Goal: Information Seeking & Learning: Learn about a topic

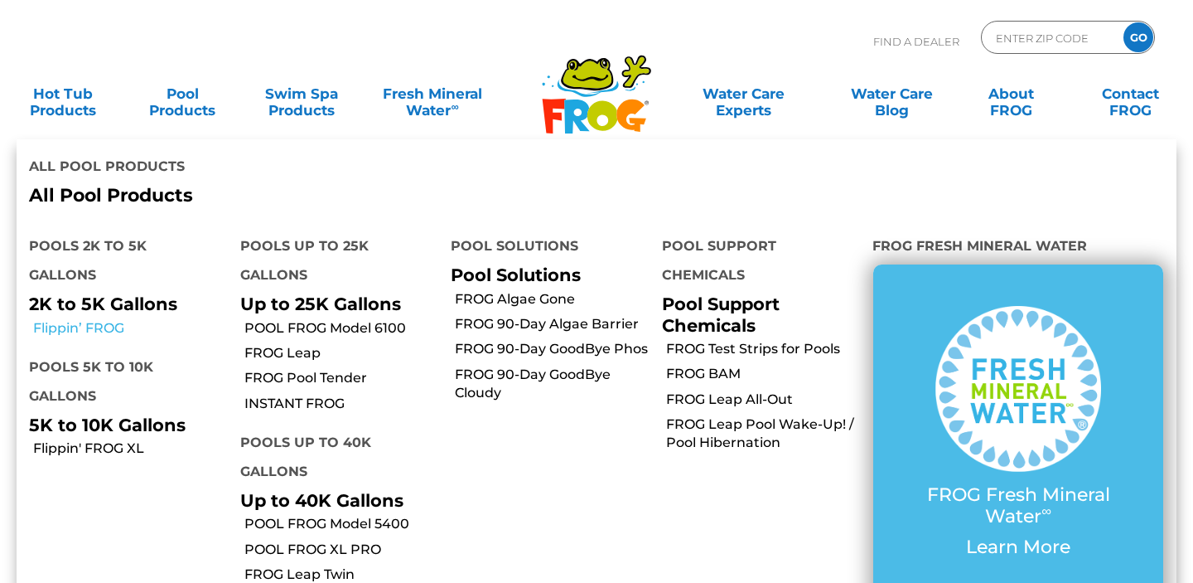
click at [70, 319] on link "Flippin’ FROG" at bounding box center [130, 328] width 195 height 18
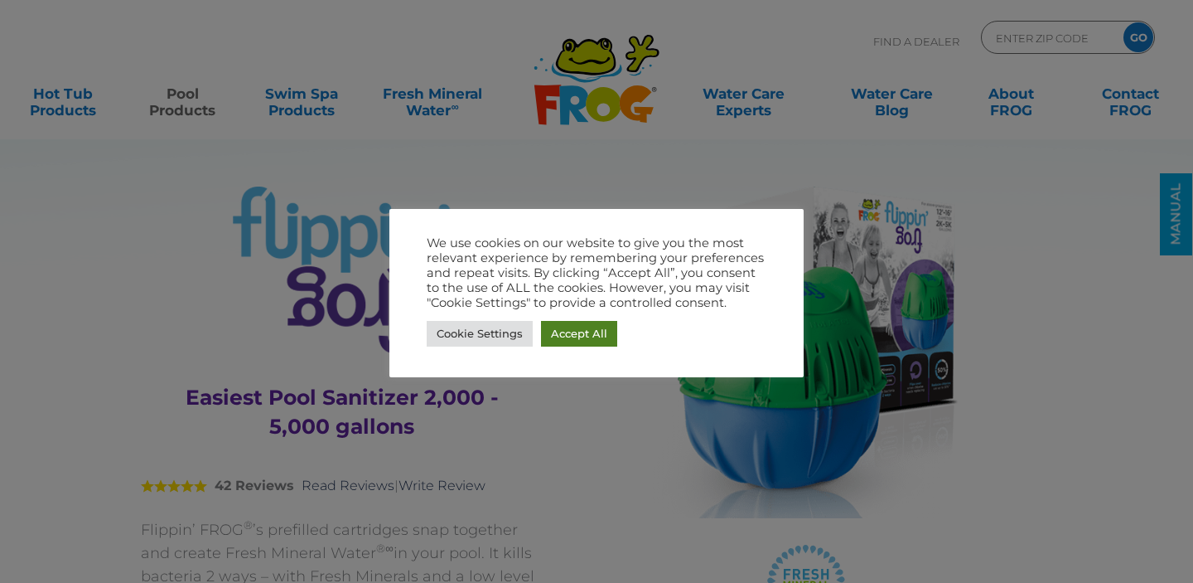
click at [579, 337] on link "Accept All" at bounding box center [579, 334] width 76 height 26
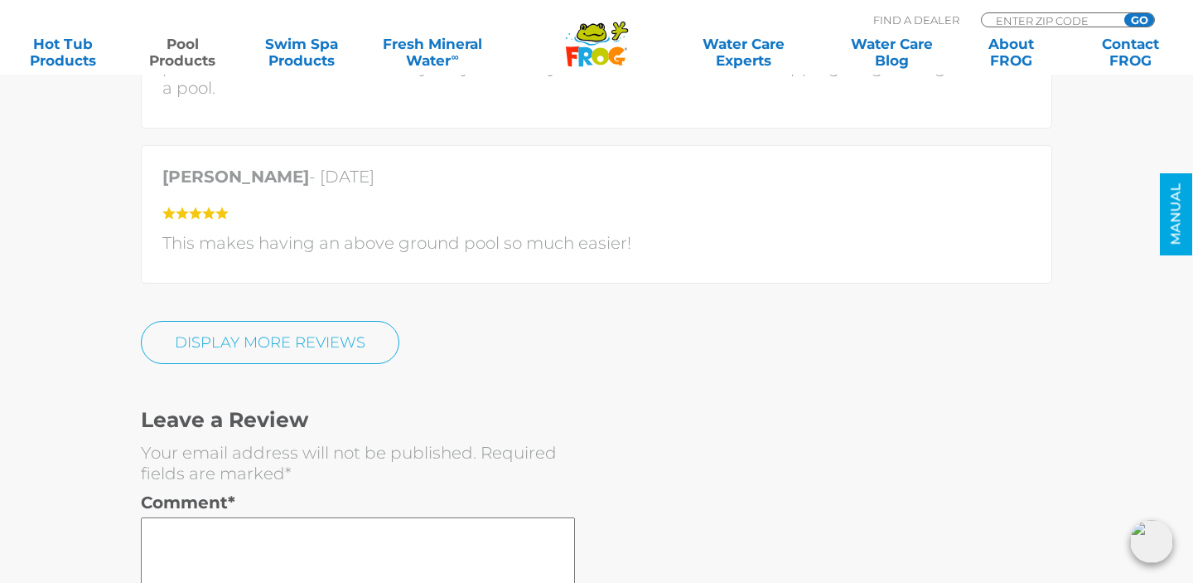
scroll to position [4420, 0]
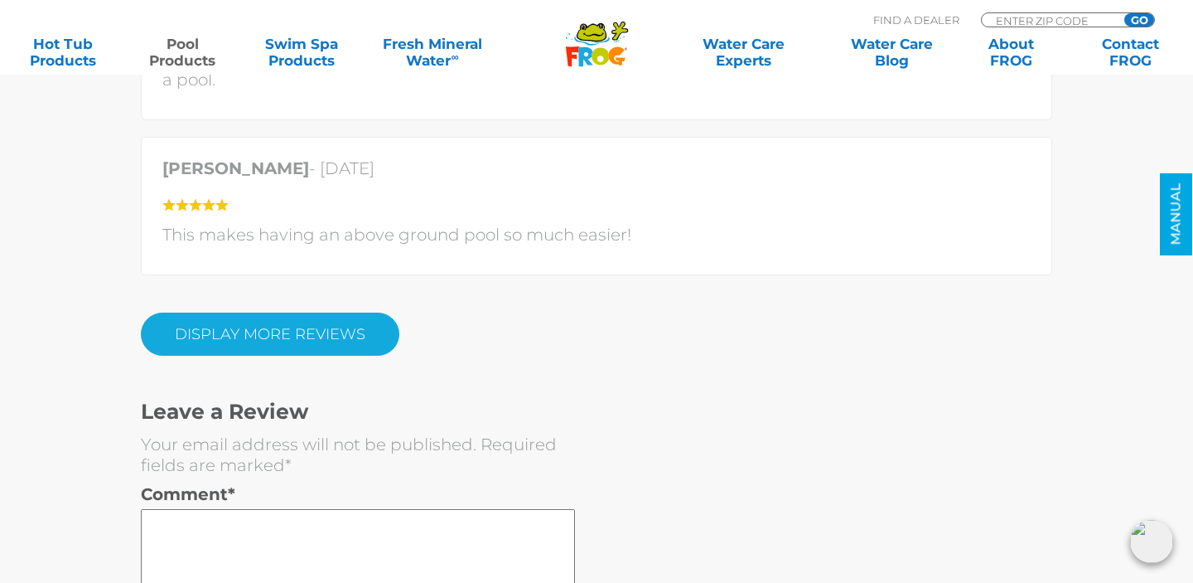
click at [227, 331] on link "Display More Reviews" at bounding box center [270, 333] width 259 height 43
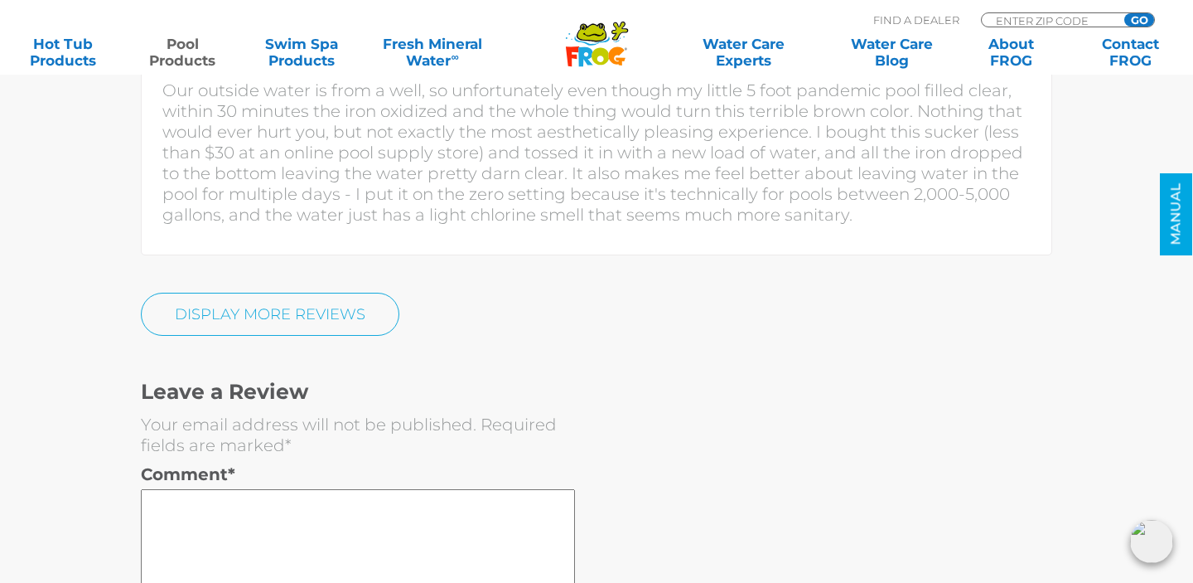
scroll to position [5425, 0]
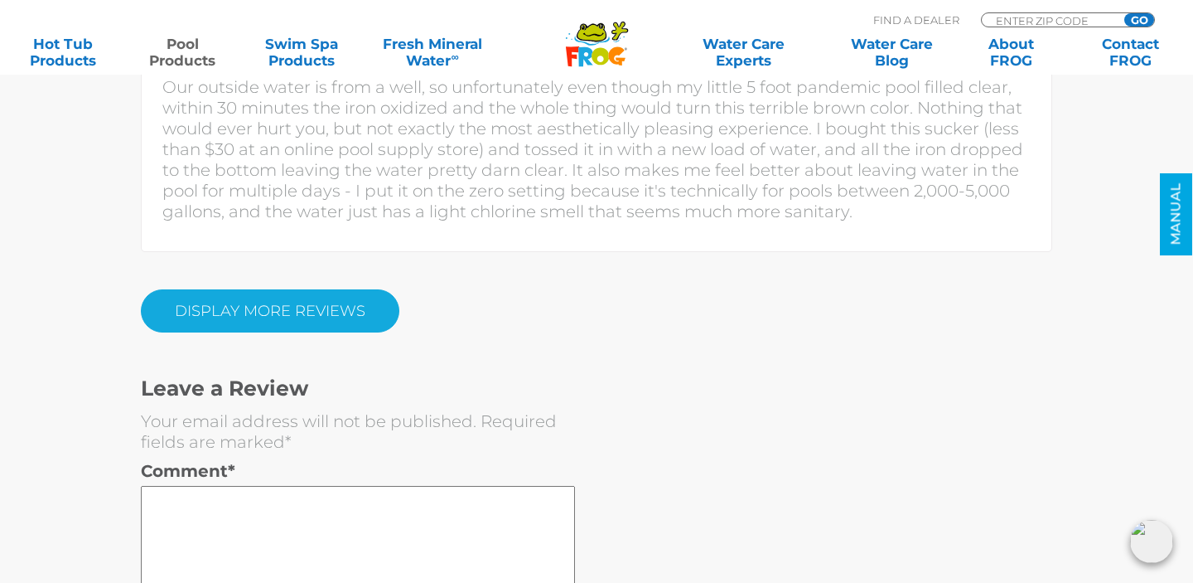
click at [172, 325] on link "DISPLAY MORE REVIEWS" at bounding box center [270, 310] width 259 height 43
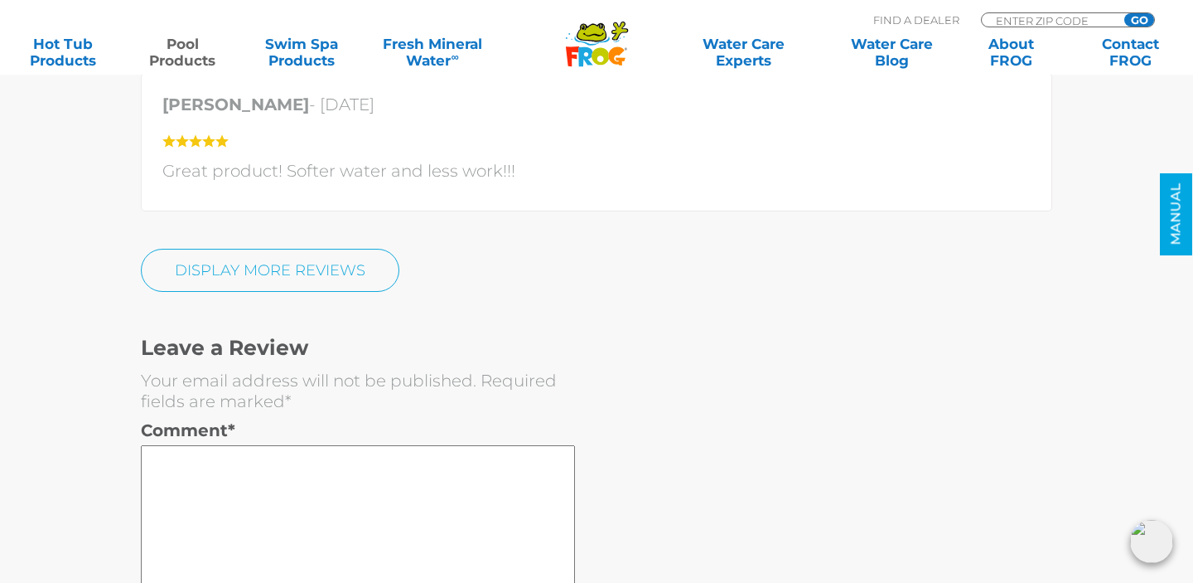
scroll to position [6309, 0]
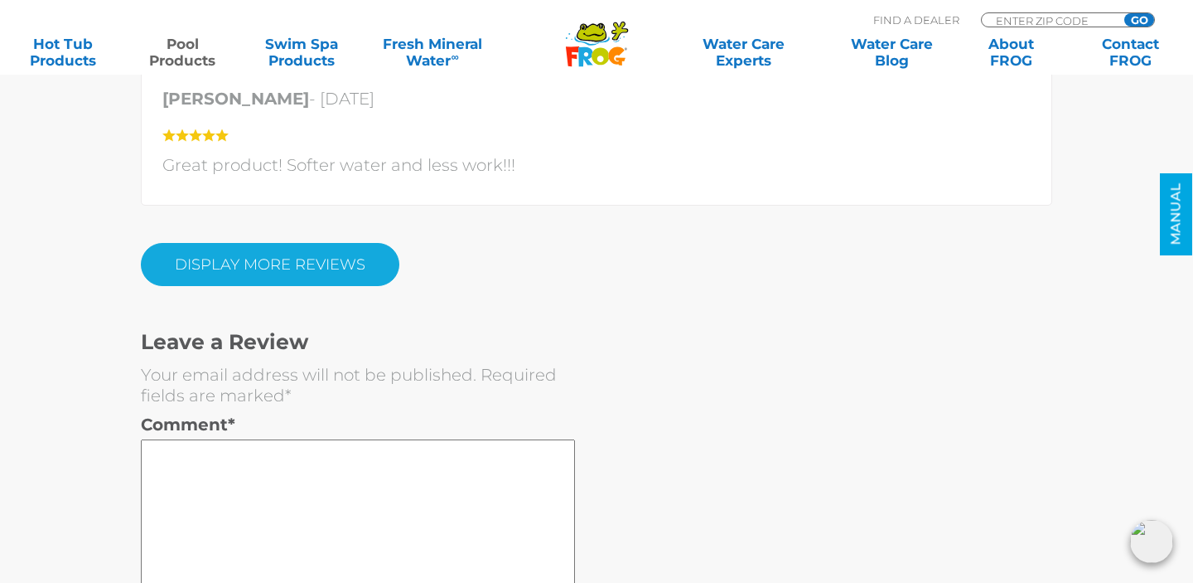
click at [183, 245] on link "DISPLAY MORE REVIEWS" at bounding box center [270, 264] width 259 height 43
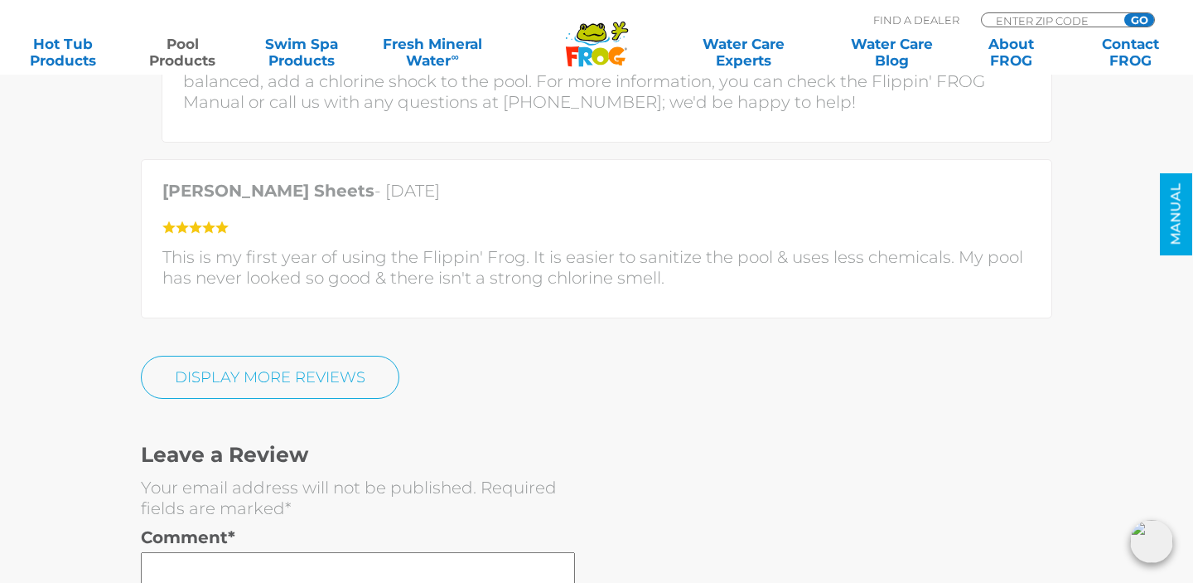
scroll to position [7249, 0]
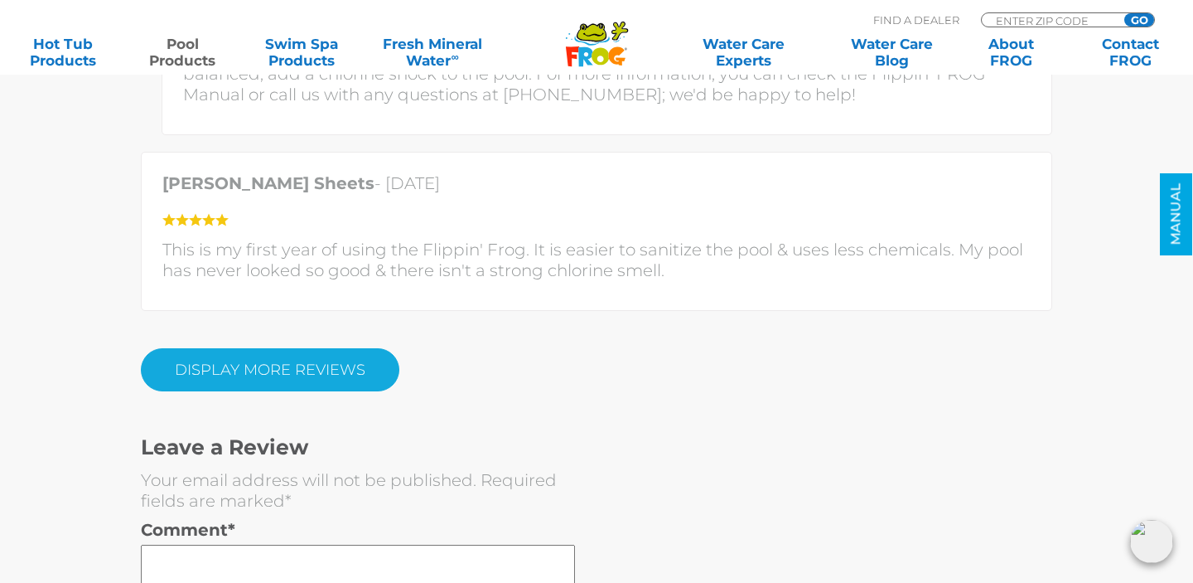
click at [174, 365] on link "DISPLAY MORE REVIEWS" at bounding box center [270, 369] width 259 height 43
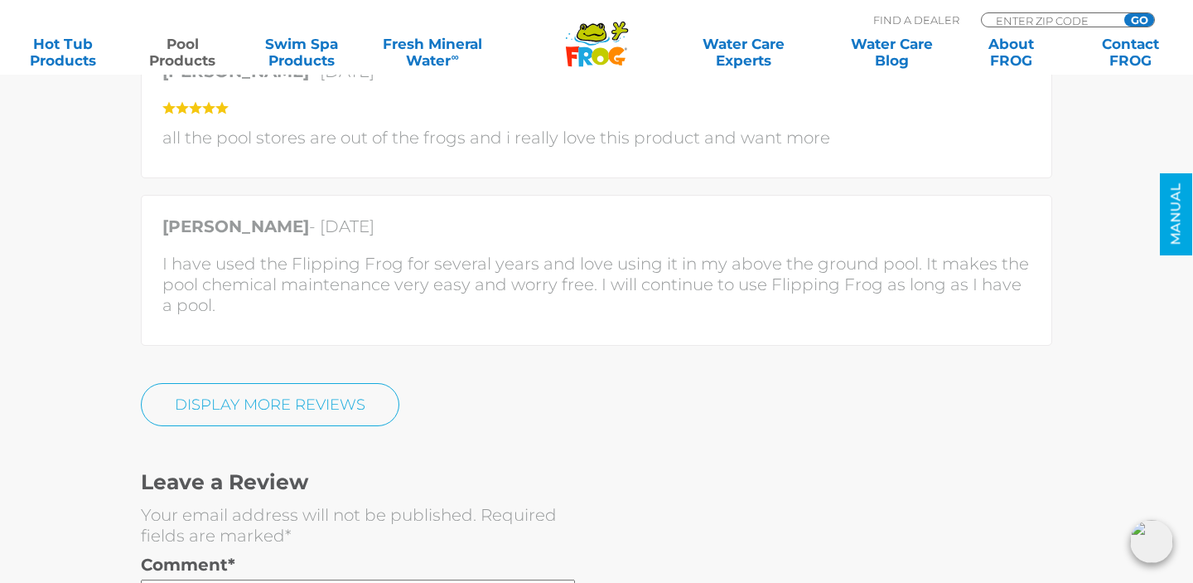
scroll to position [8071, 0]
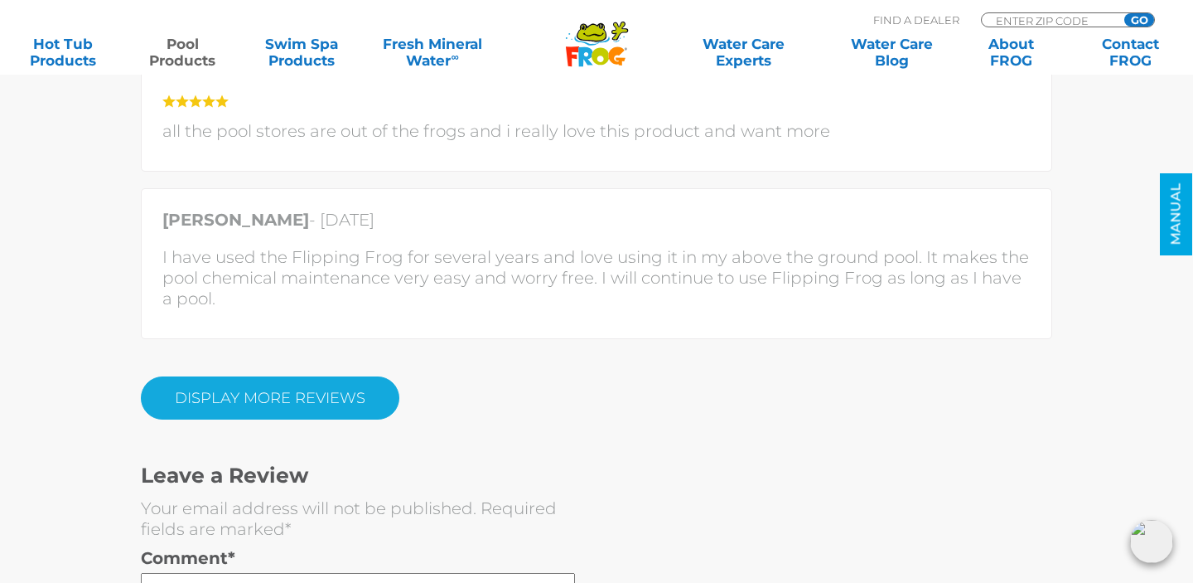
click at [187, 408] on link "DISPLAY MORE REVIEWS" at bounding box center [270, 397] width 259 height 43
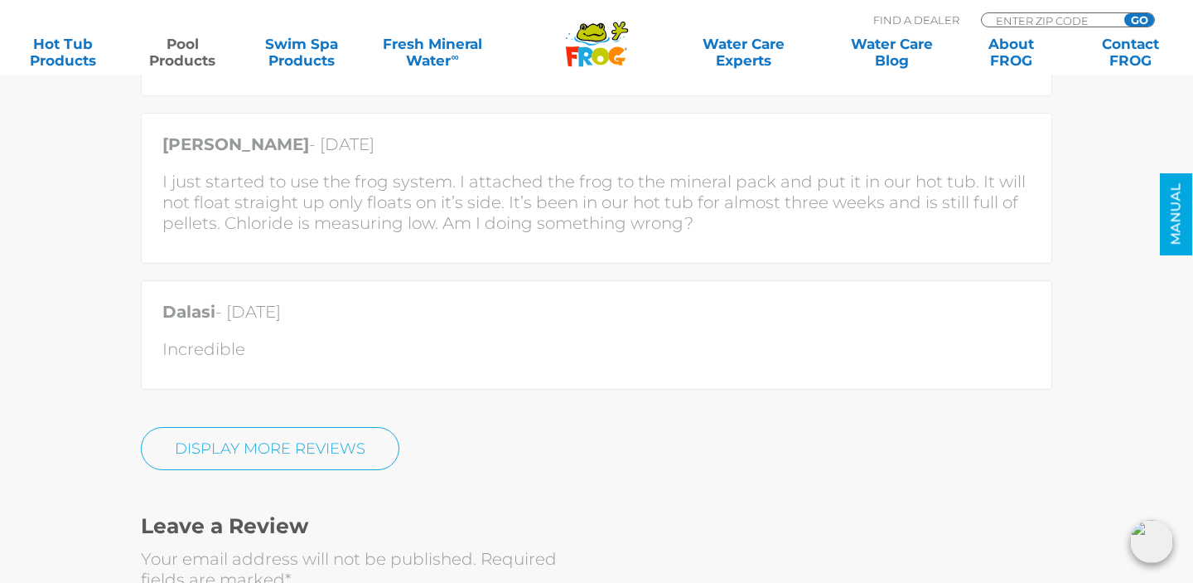
scroll to position [8916, 0]
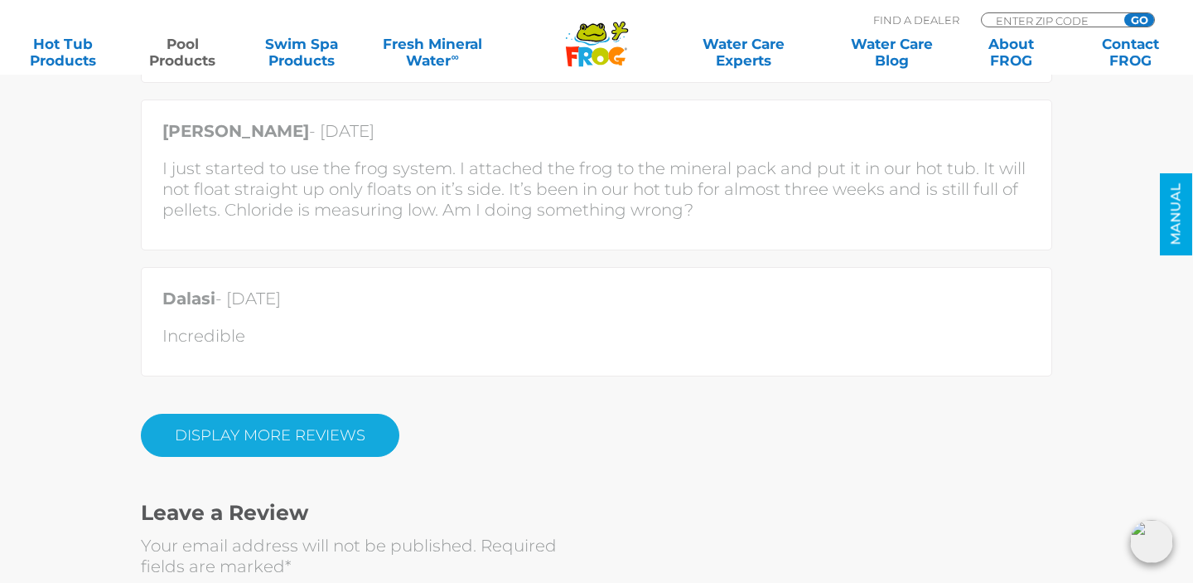
click at [238, 434] on link "DISPLAY MORE REVIEWS" at bounding box center [270, 435] width 259 height 43
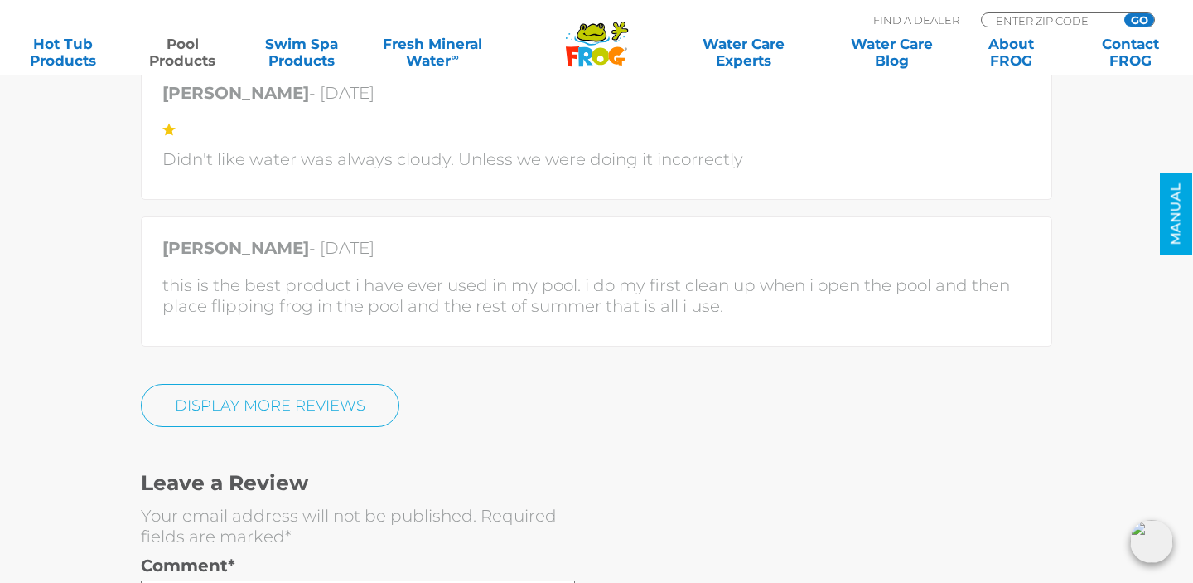
scroll to position [9782, 0]
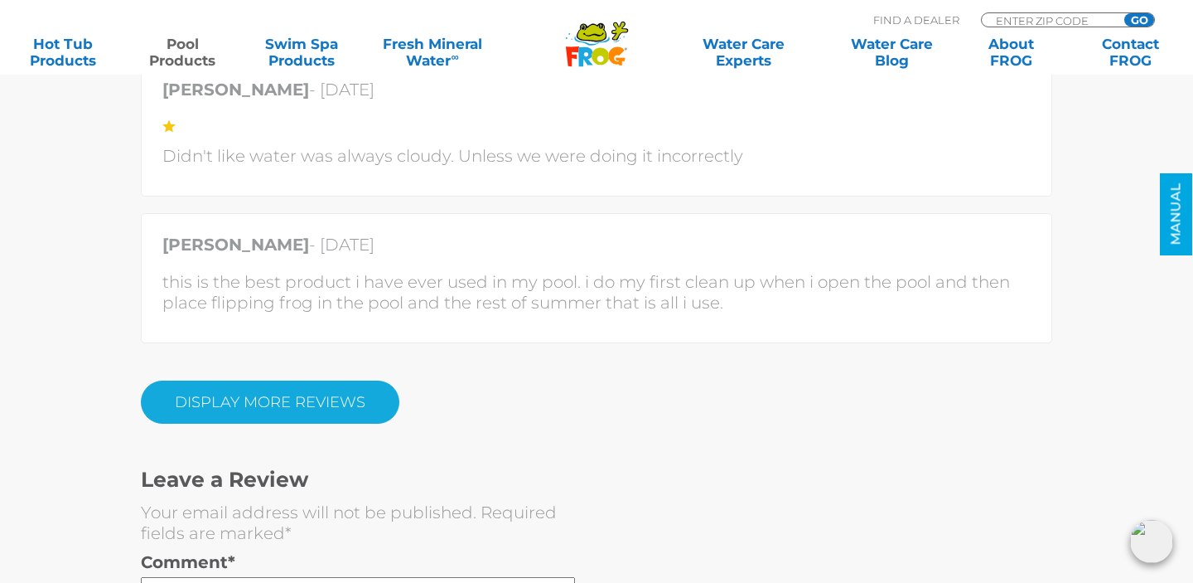
click at [209, 381] on link "DISPLAY MORE REVIEWS" at bounding box center [270, 401] width 259 height 43
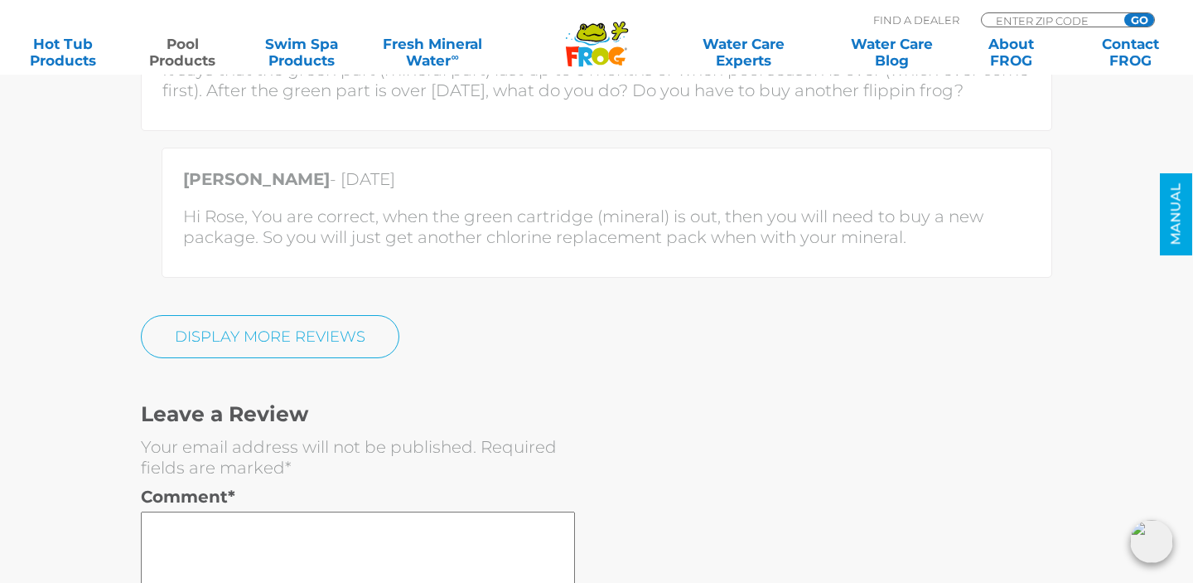
scroll to position [10810, 0]
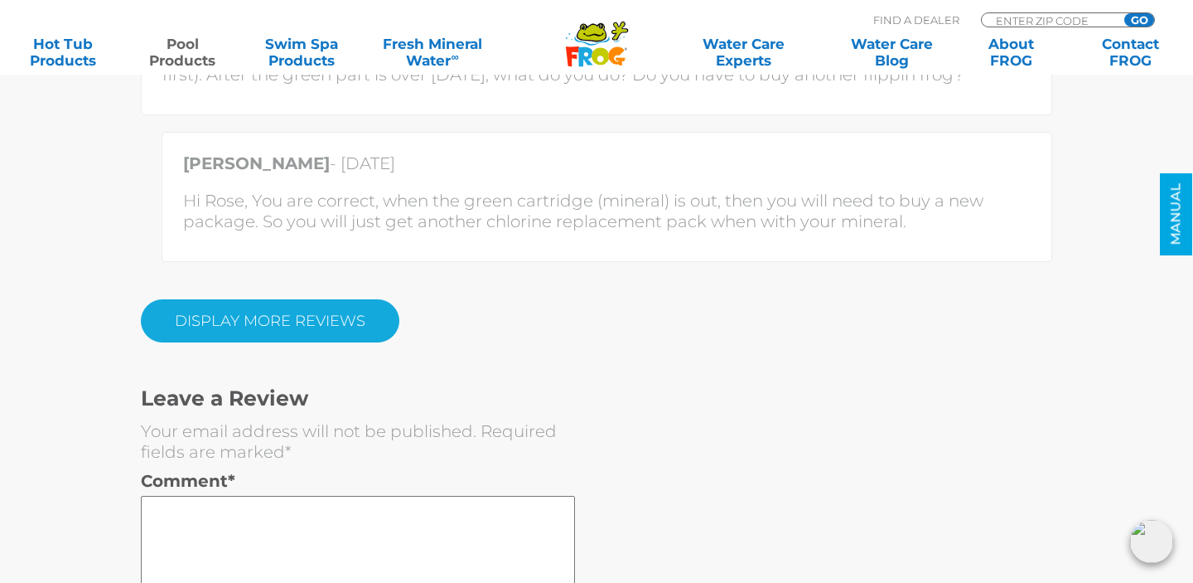
click at [219, 332] on link "DISPLAY MORE REVIEWS" at bounding box center [270, 320] width 259 height 43
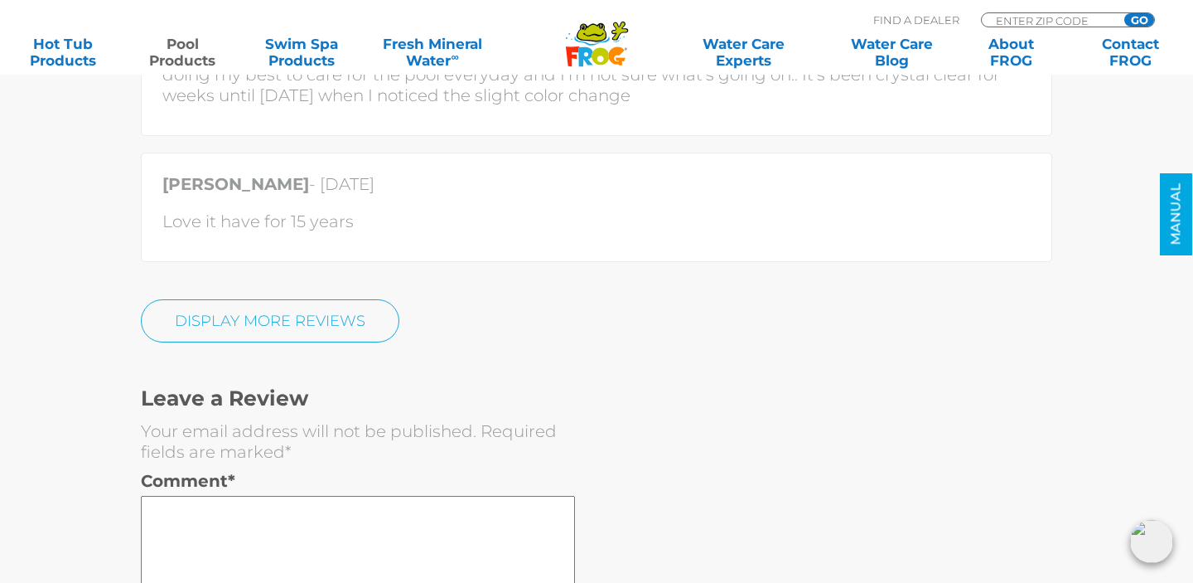
scroll to position [11906, 0]
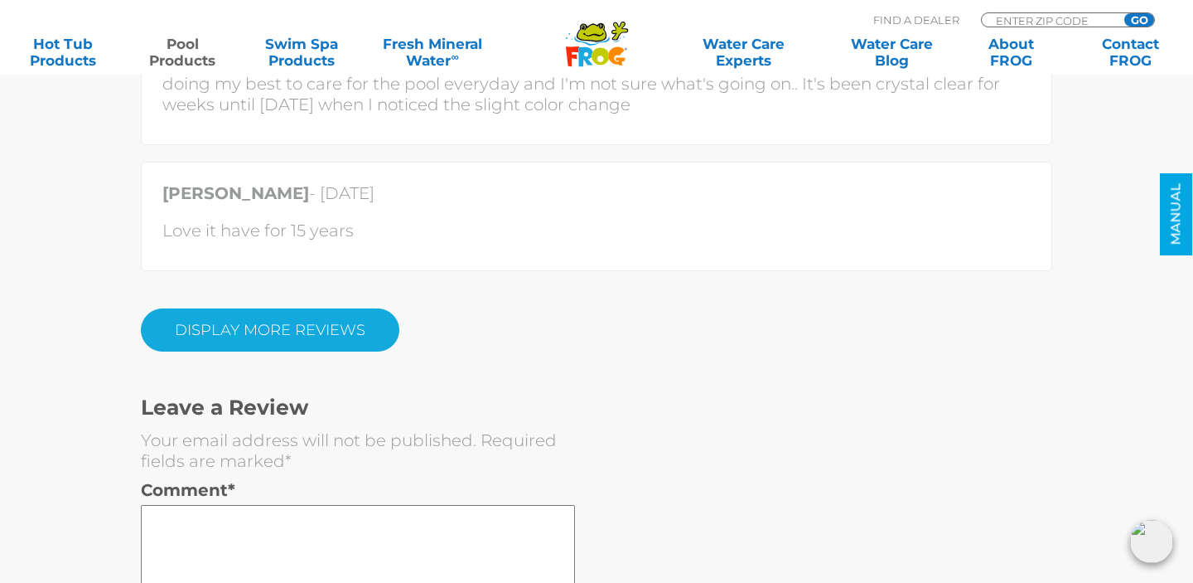
click at [177, 345] on link "DISPLAY MORE REVIEWS" at bounding box center [270, 329] width 259 height 43
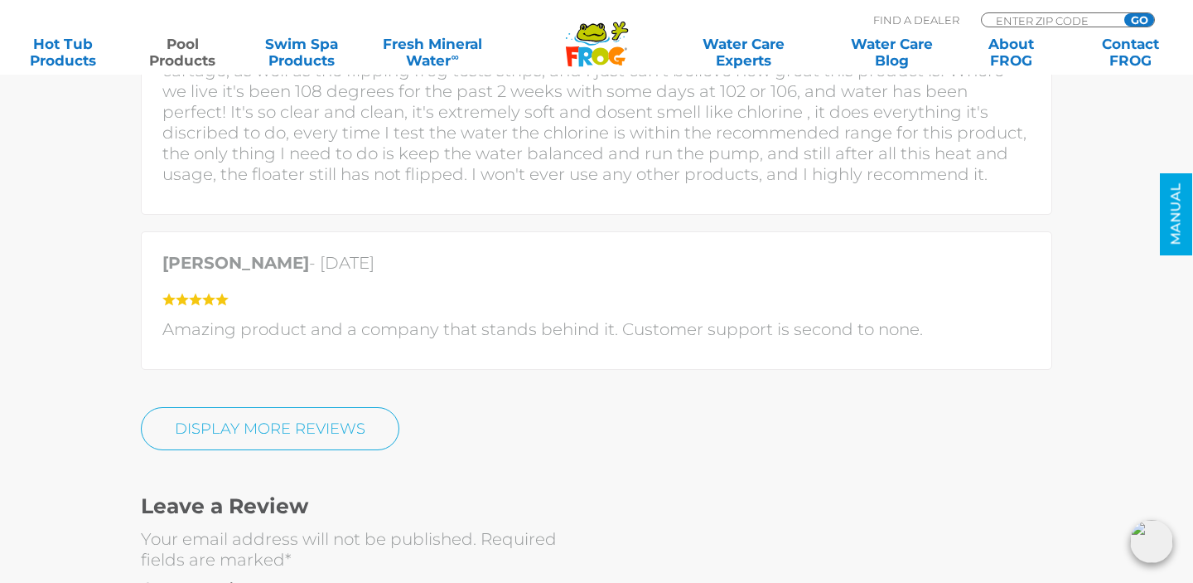
scroll to position [12810, 0]
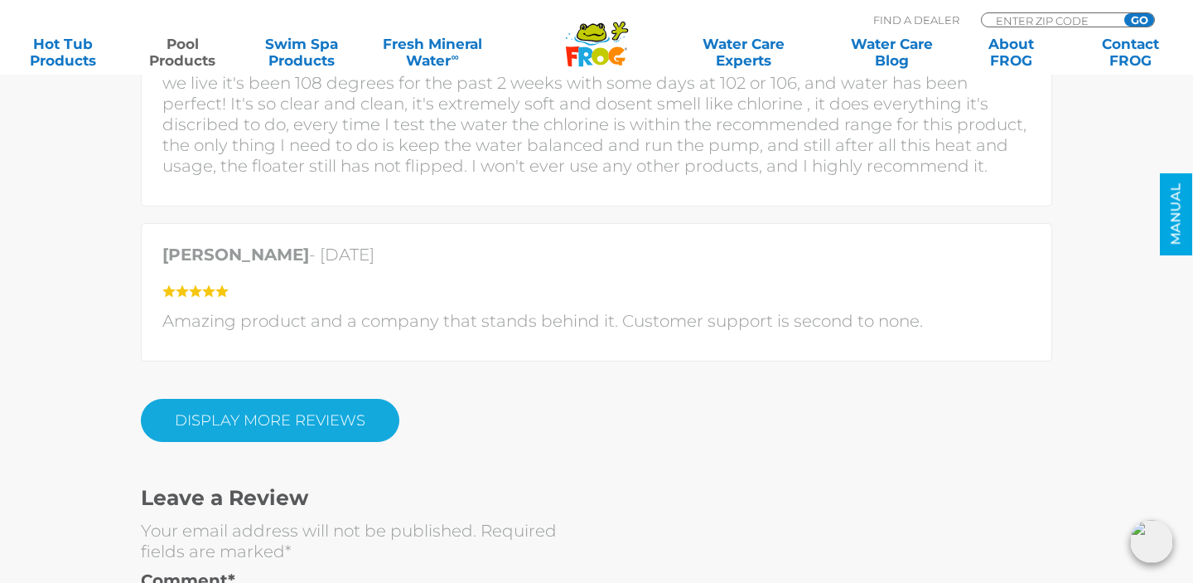
click at [221, 420] on link "DISPLAY MORE REVIEWS" at bounding box center [270, 420] width 259 height 43
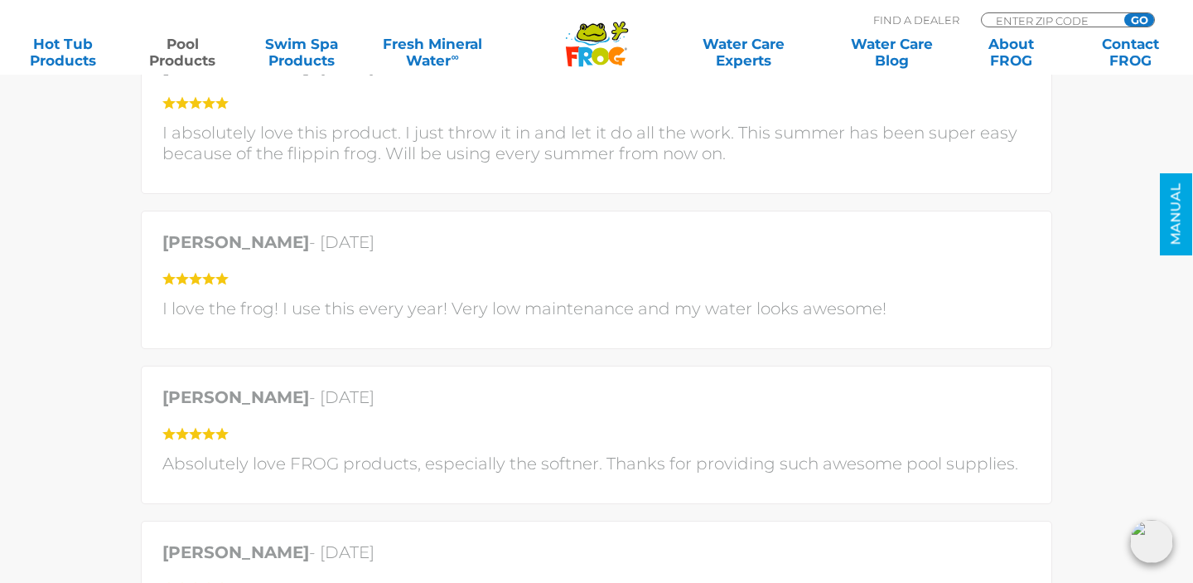
scroll to position [4823, 0]
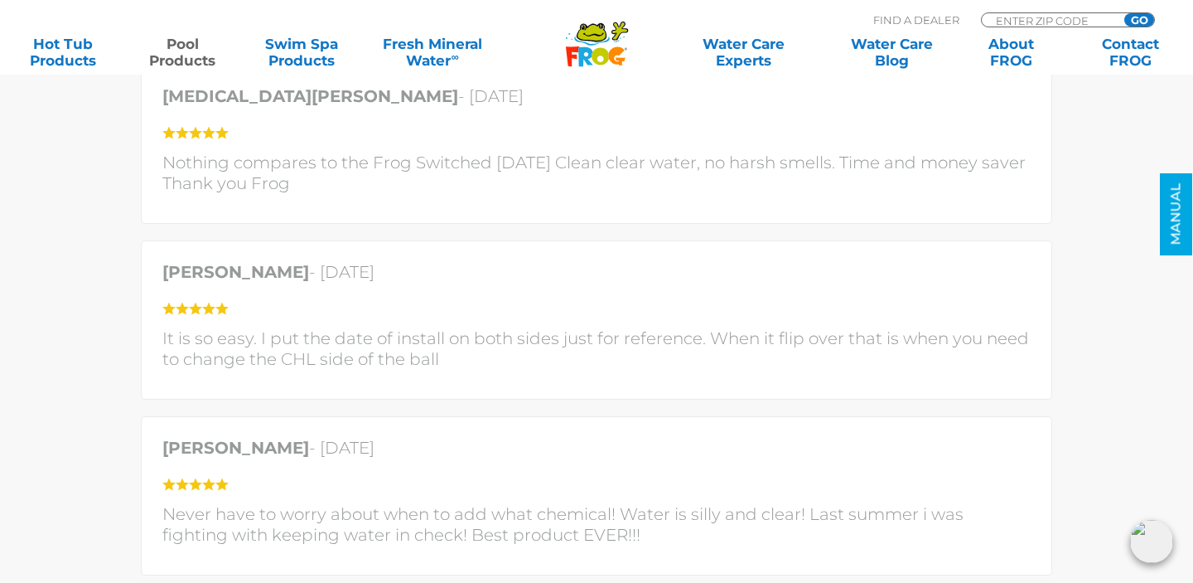
click at [900, 17] on p "Find A Dealer" at bounding box center [917, 19] width 86 height 15
click at [1021, 23] on div "MENU MENU Hot Tub Products All Hot Tub Products All Hot Tub Products FROG @ease…" at bounding box center [597, 38] width 1160 height 31
click at [1029, 22] on input "Zip Code Form" at bounding box center [1051, 20] width 112 height 14
type input "49201"
click at [1125, 13] on input "GO" at bounding box center [1140, 19] width 30 height 13
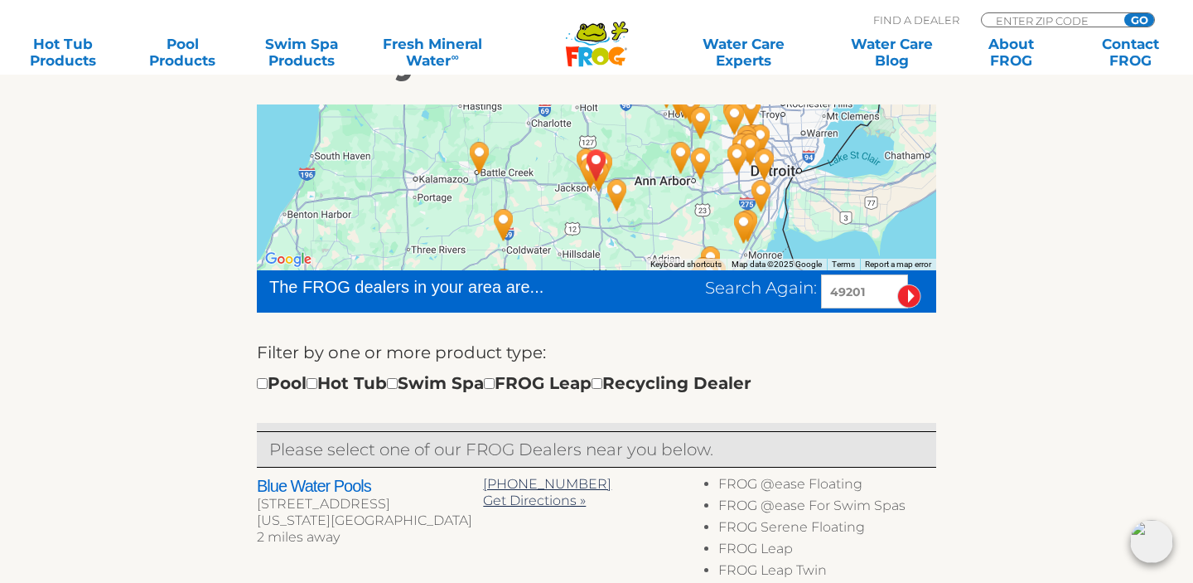
scroll to position [321, 0]
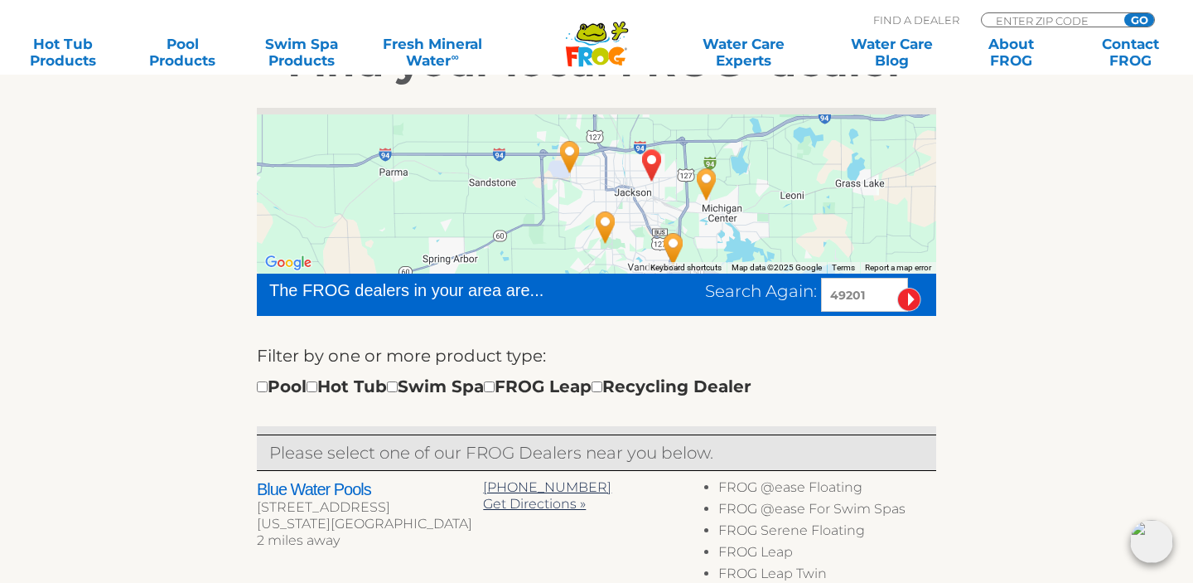
drag, startPoint x: 540, startPoint y: 171, endPoint x: 563, endPoint y: 275, distance: 106.8
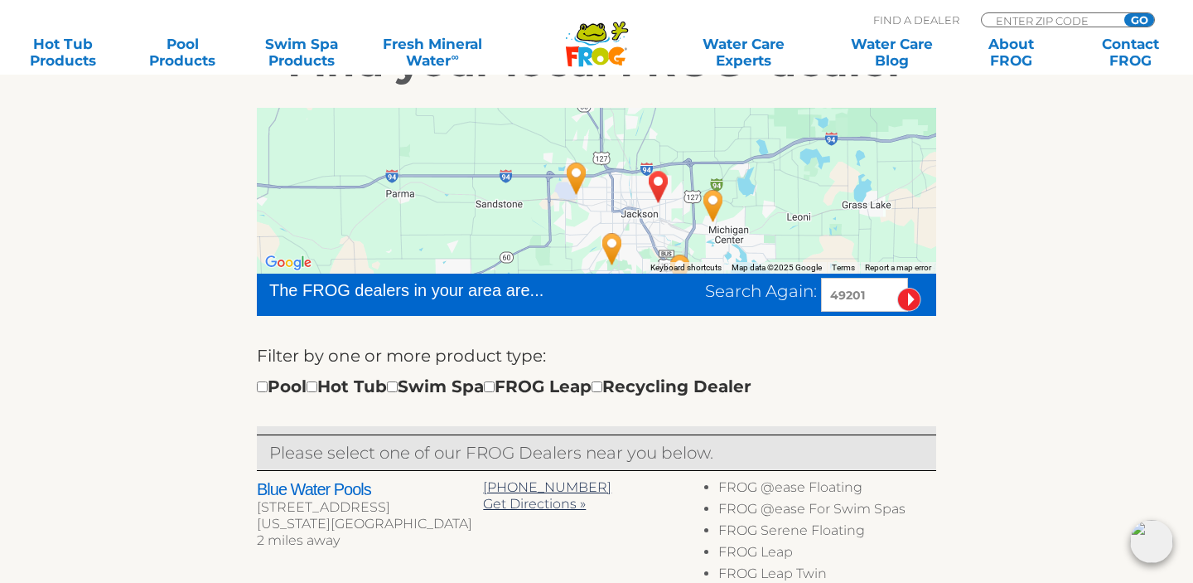
click at [578, 173] on img "Pool Productions - 4 miles away." at bounding box center [577, 178] width 38 height 45
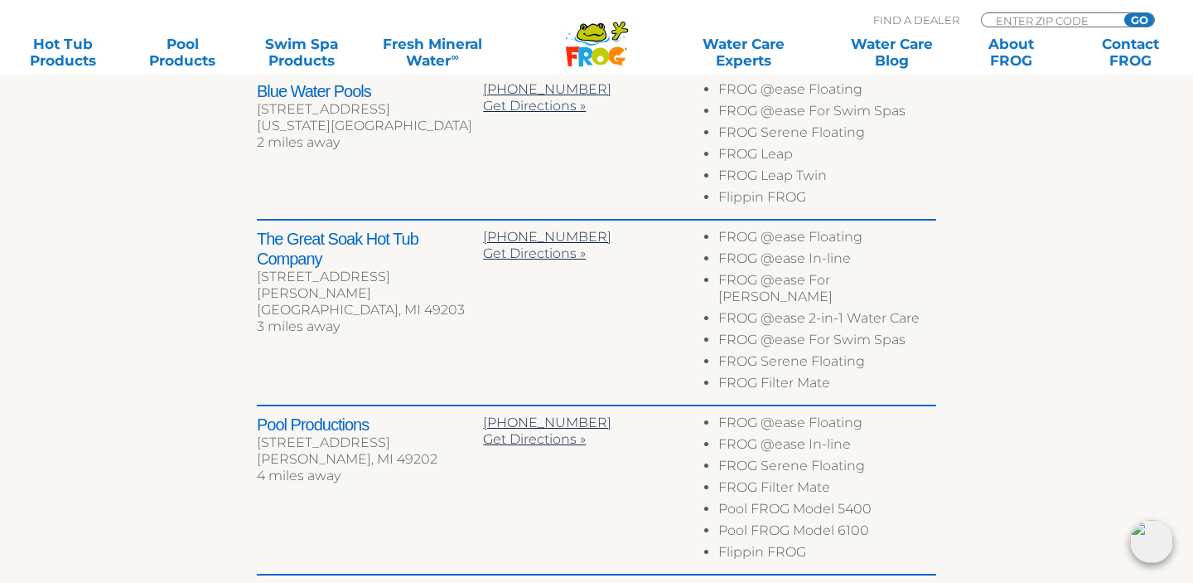
scroll to position [753, 0]
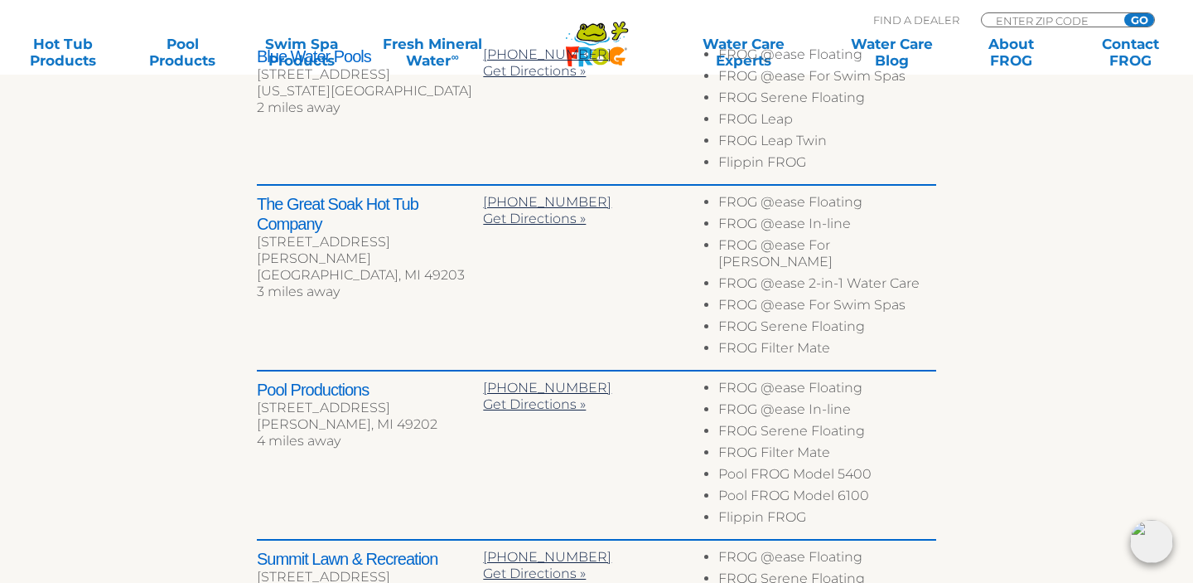
click at [342, 380] on h2 "Pool Productions" at bounding box center [370, 390] width 226 height 20
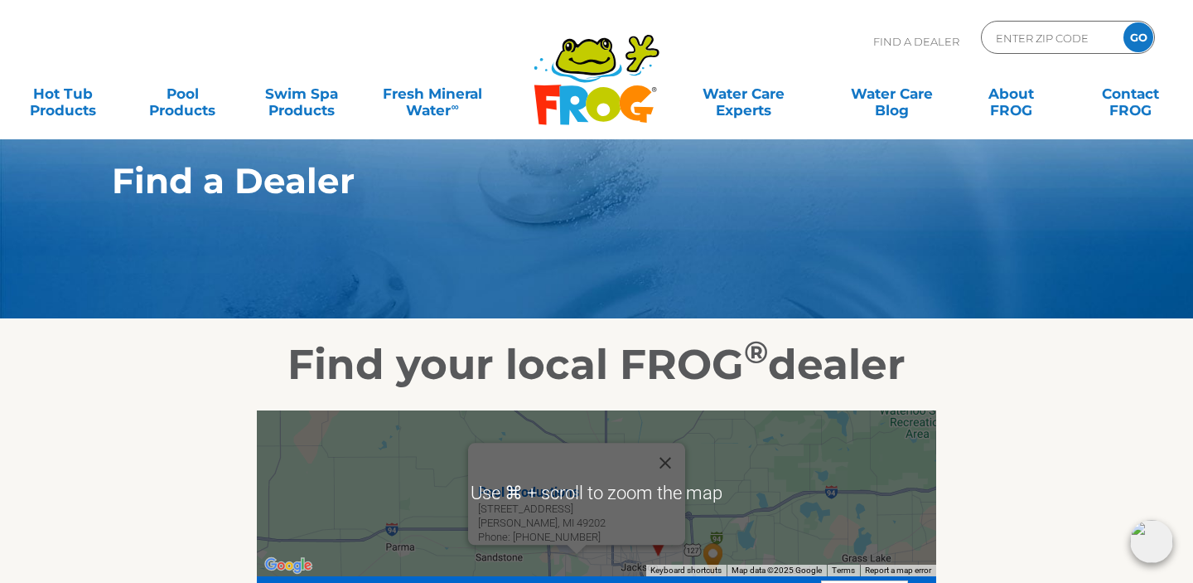
scroll to position [0, 0]
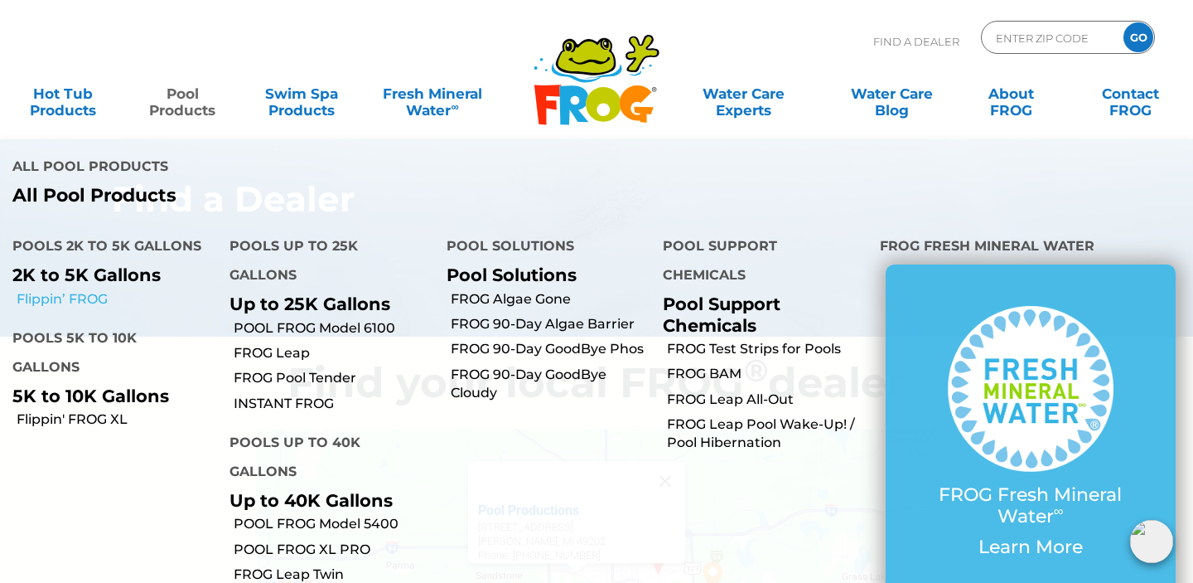
click at [86, 290] on link "Flippin’ FROG" at bounding box center [117, 299] width 201 height 18
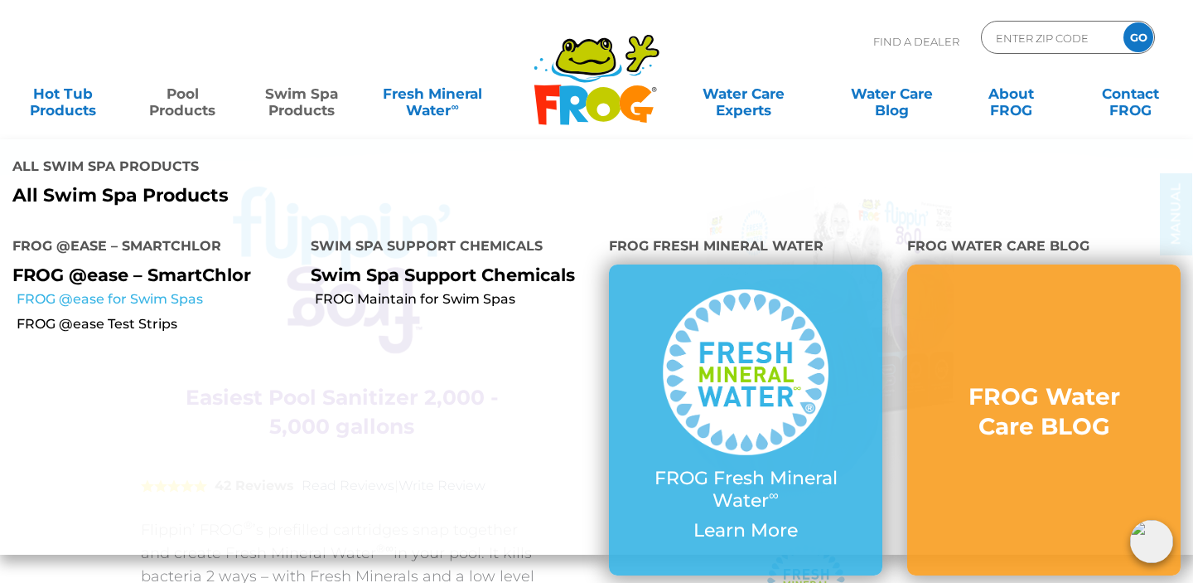
click at [138, 290] on link "FROG @ease for Swim Spas" at bounding box center [158, 299] width 282 height 18
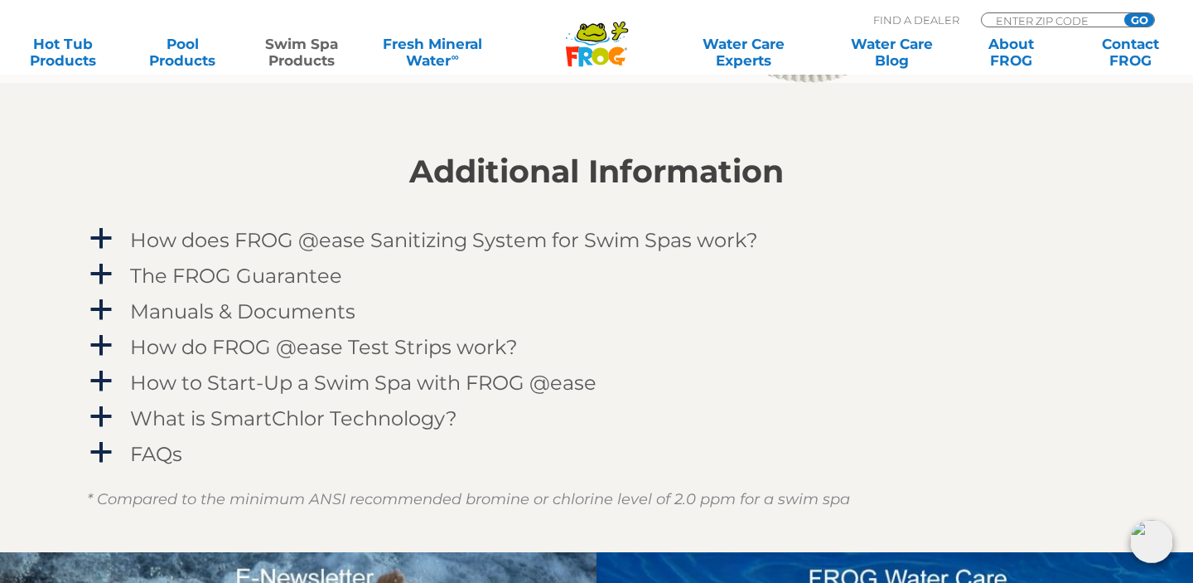
scroll to position [1926, 0]
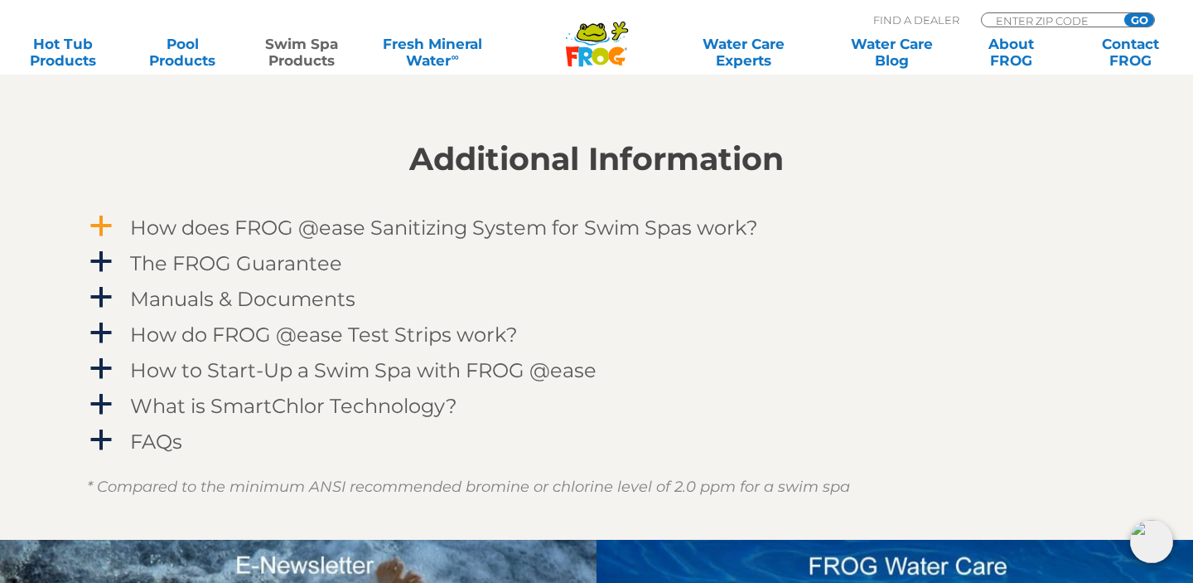
click at [97, 222] on span "a" at bounding box center [101, 226] width 25 height 25
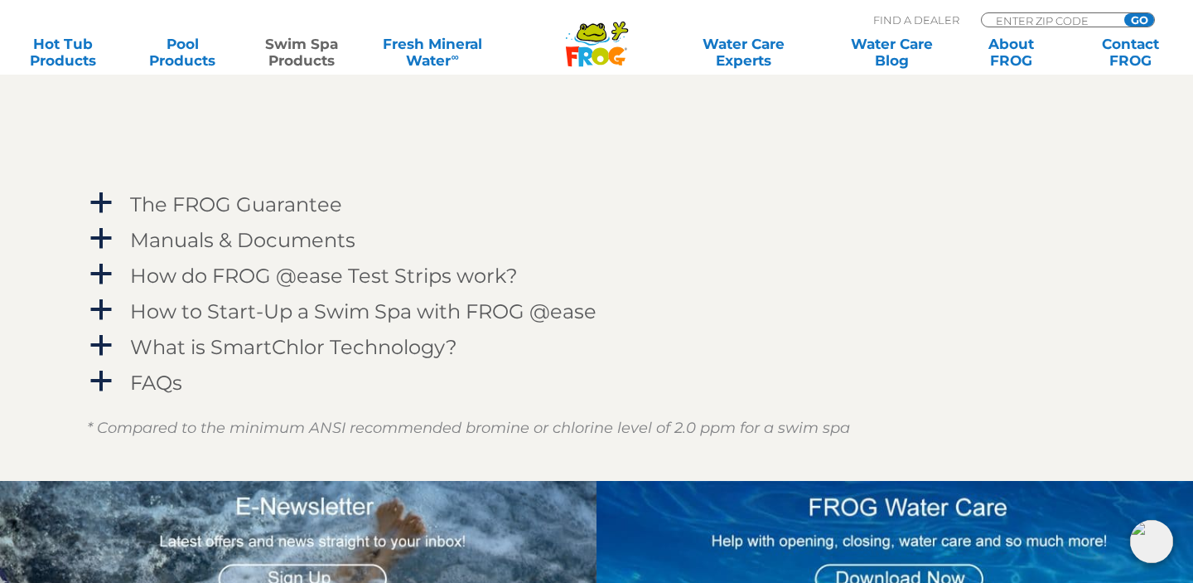
scroll to position [2498, 0]
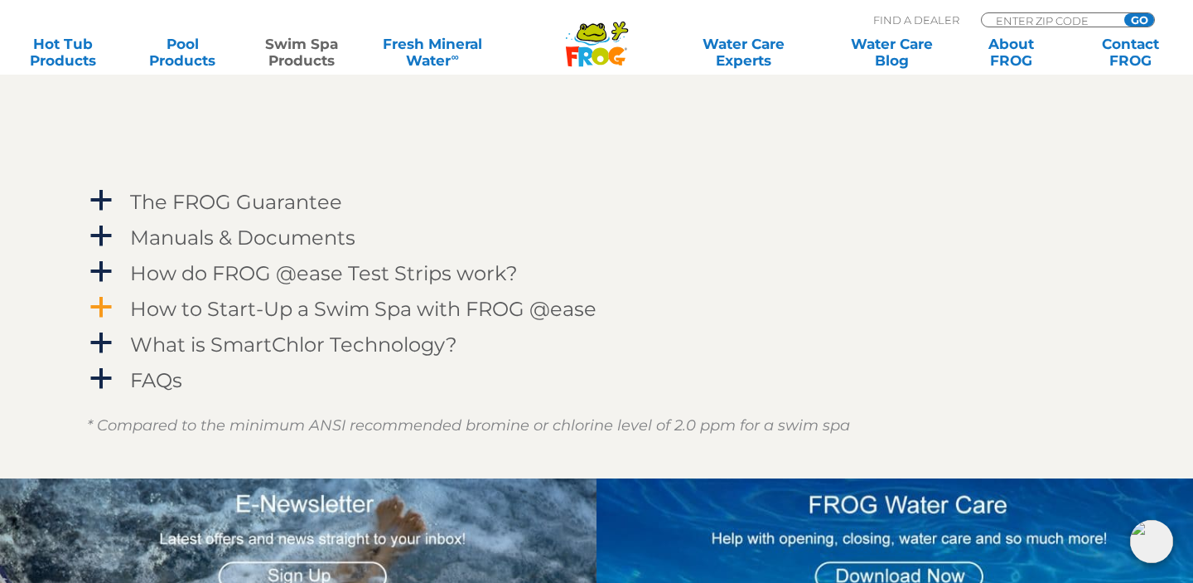
click at [103, 301] on span "a" at bounding box center [101, 307] width 25 height 25
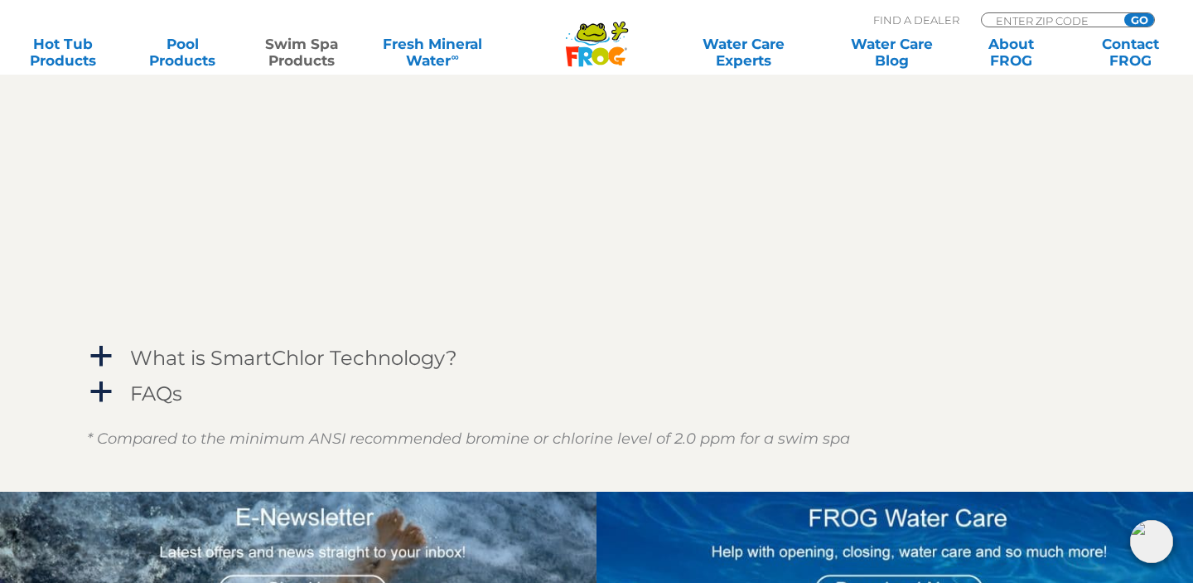
scroll to position [2776, 0]
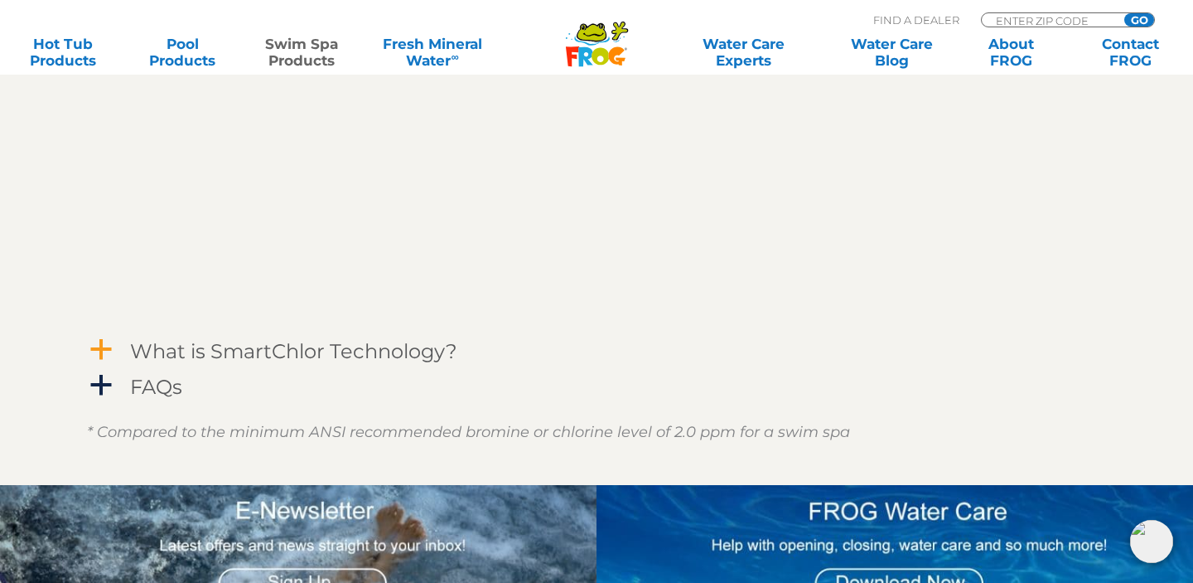
click at [105, 349] on span "a" at bounding box center [101, 349] width 25 height 25
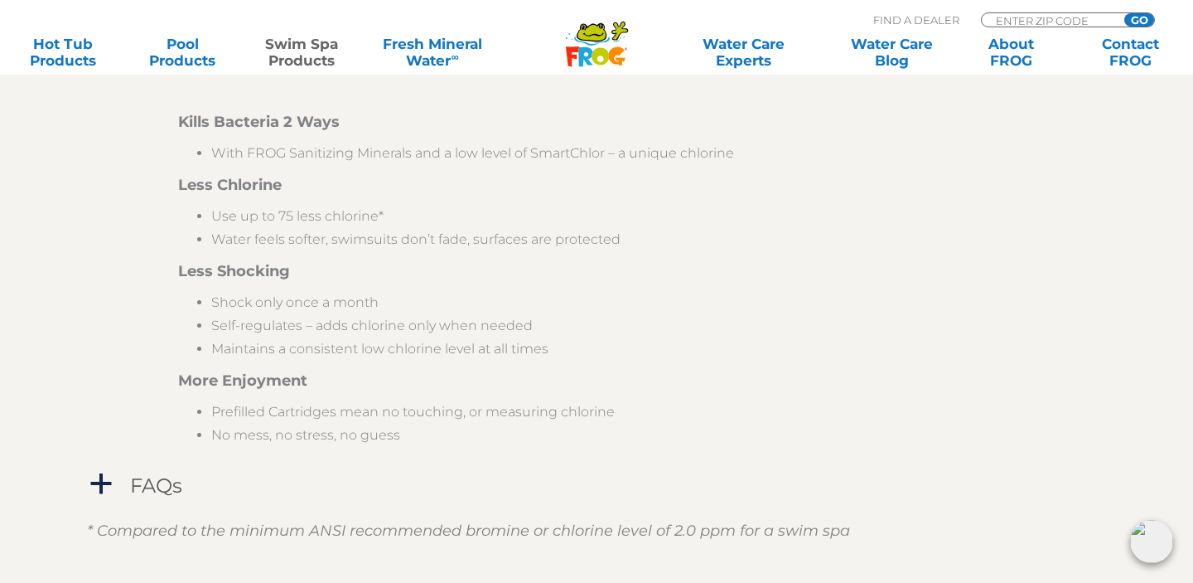
scroll to position [3378, 0]
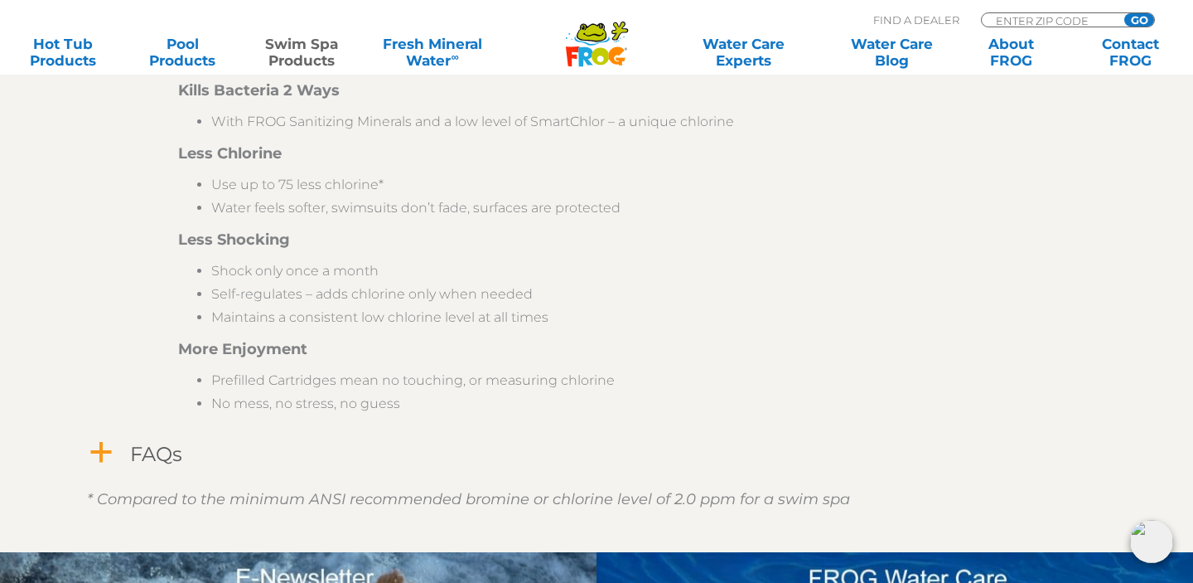
click at [104, 458] on span "a" at bounding box center [101, 452] width 25 height 25
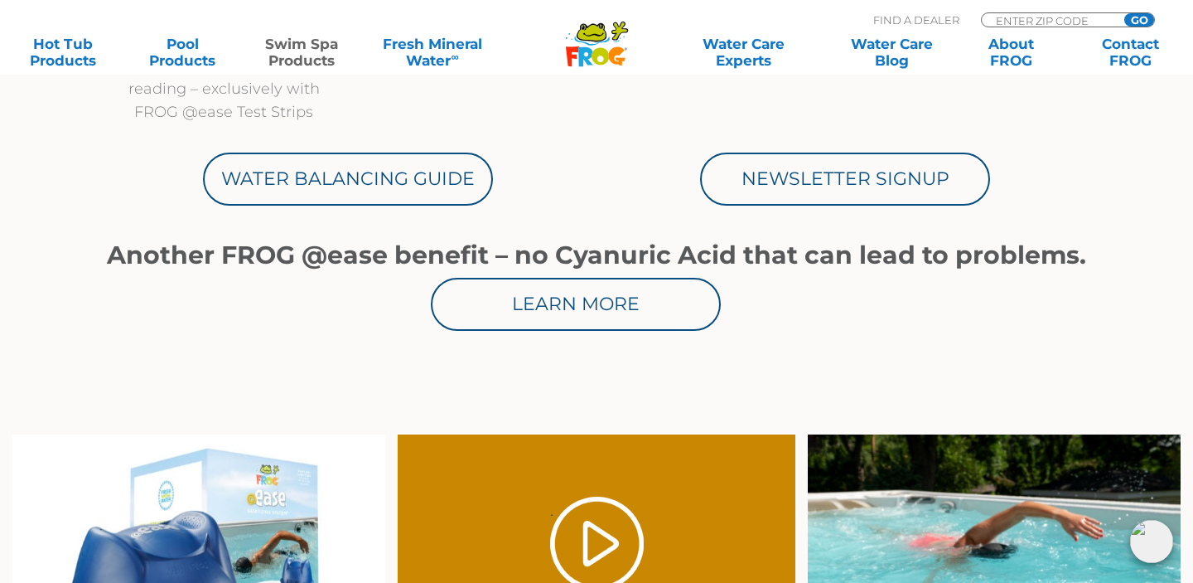
scroll to position [0, 0]
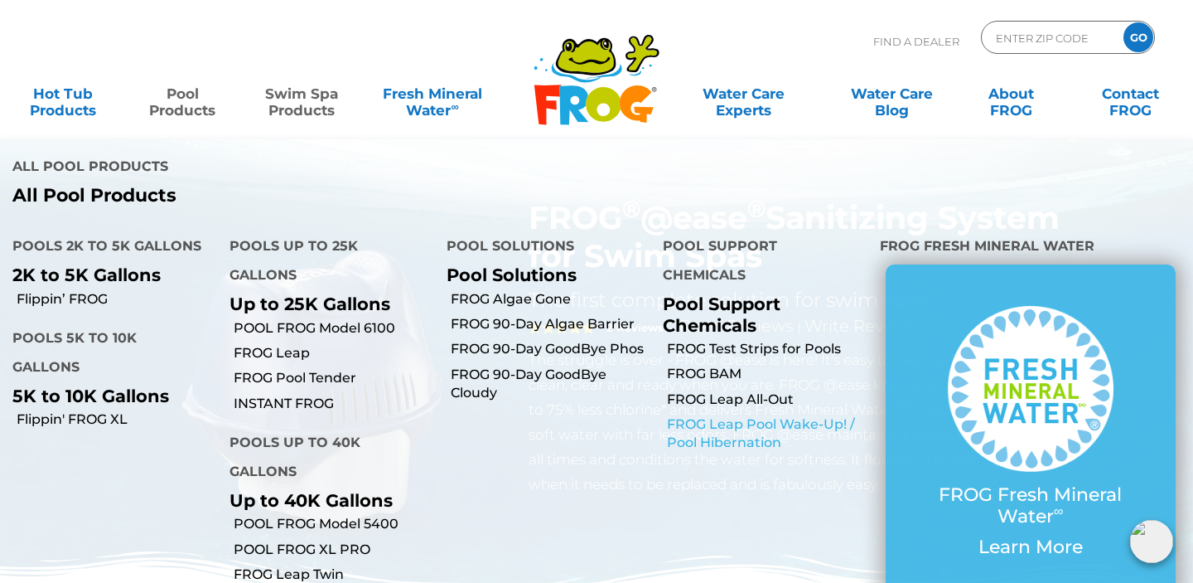
click at [731, 415] on link "FROG Leap Pool Wake-Up! / Pool Hibernation" at bounding box center [767, 433] width 201 height 37
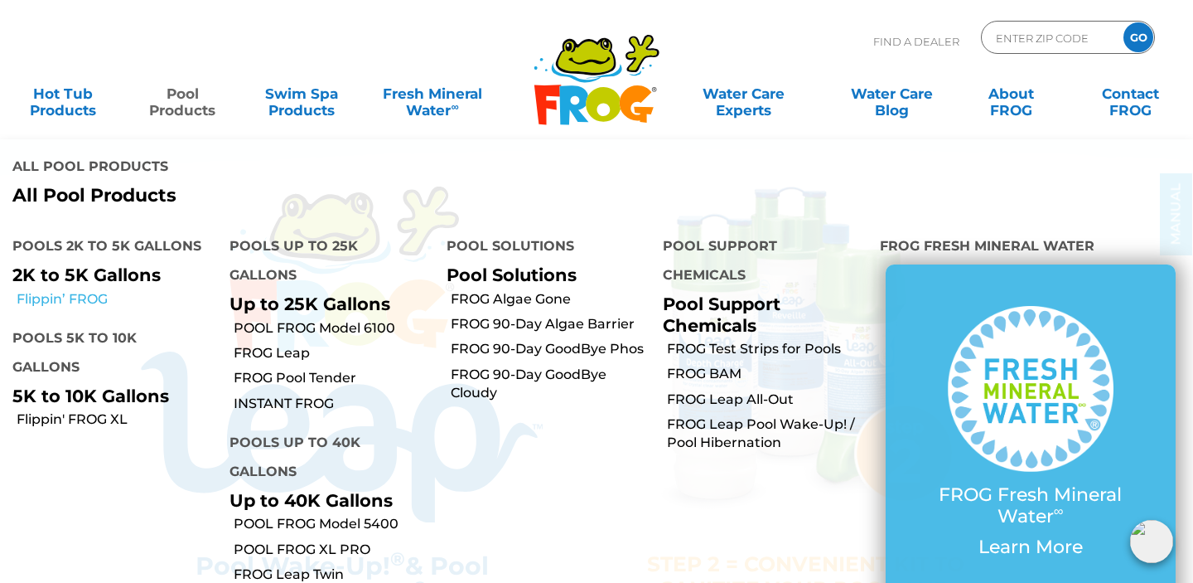
click at [83, 290] on link "Flippin’ FROG" at bounding box center [117, 299] width 201 height 18
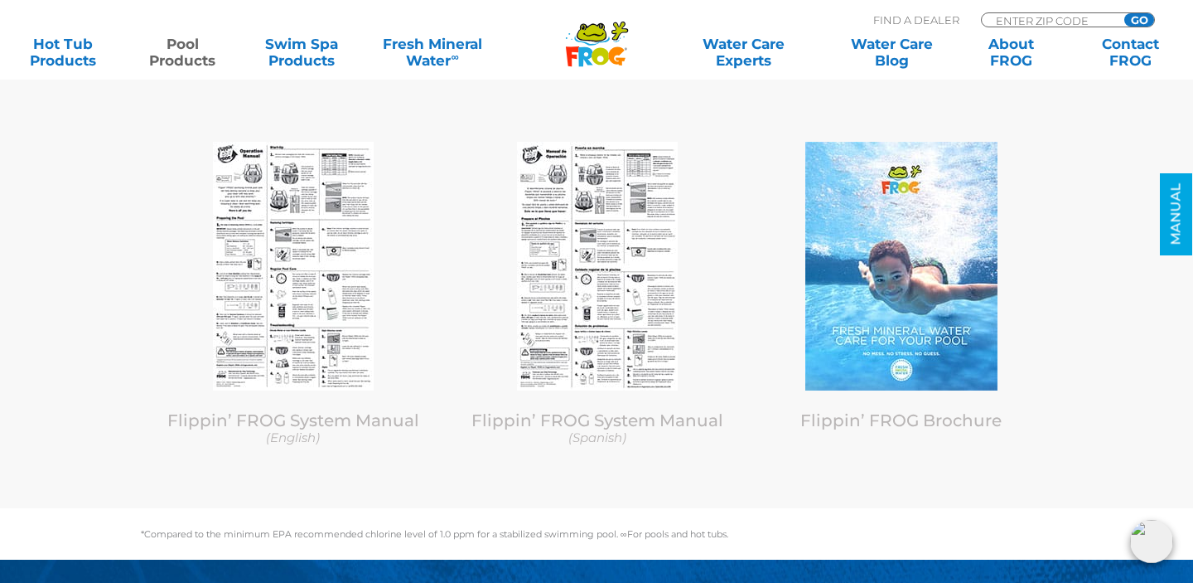
scroll to position [6309, 0]
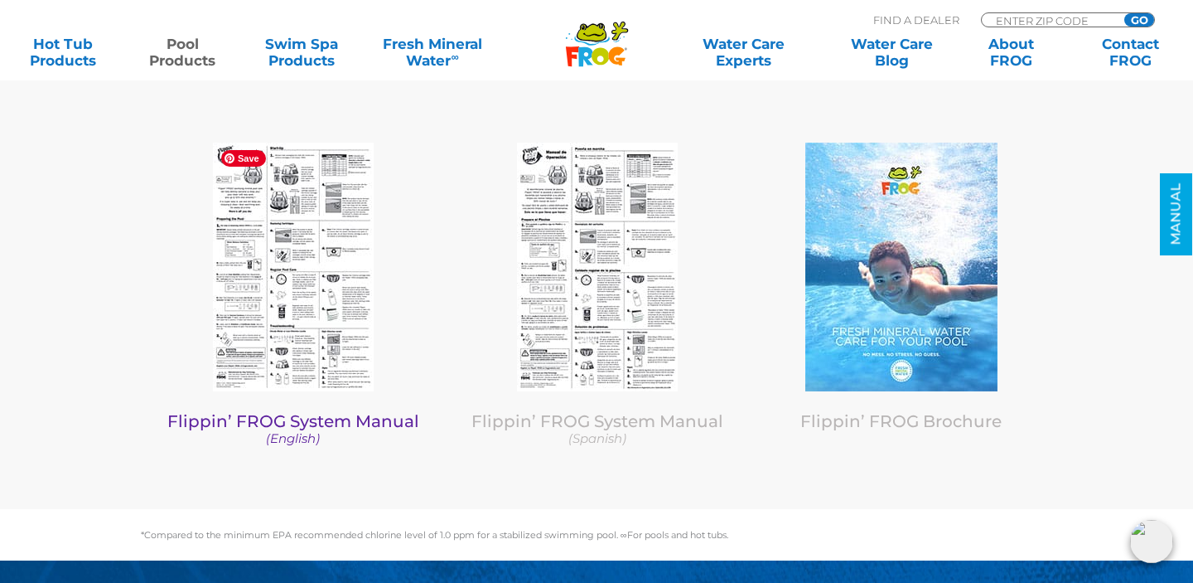
click at [312, 312] on img at bounding box center [293, 267] width 161 height 249
